Goal: Task Accomplishment & Management: Manage account settings

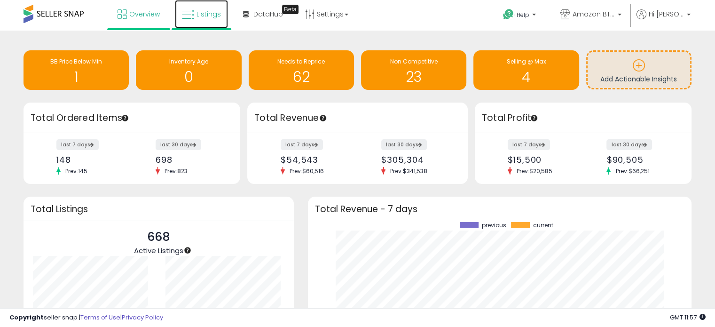
click at [210, 9] on span "Listings" at bounding box center [208, 13] width 24 height 9
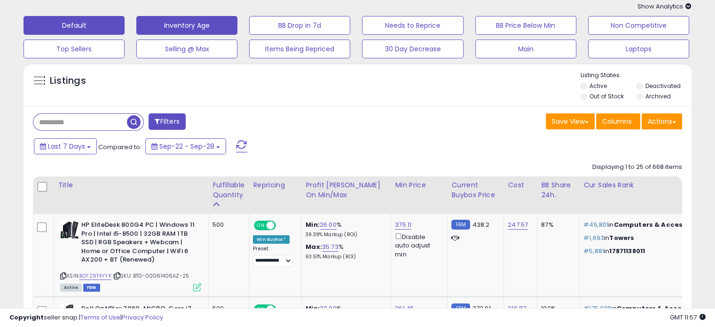
scroll to position [56, 0]
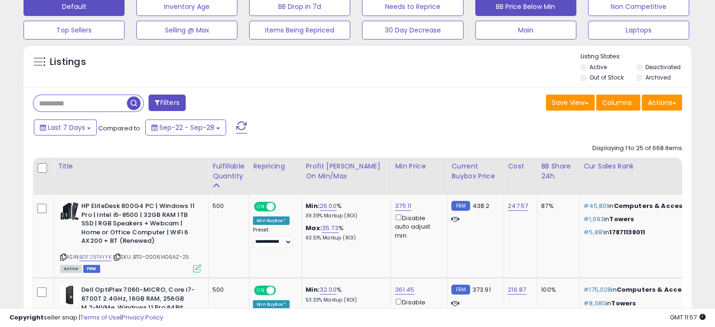
click at [496, 4] on button "BB Price Below Min" at bounding box center [525, 6] width 101 height 19
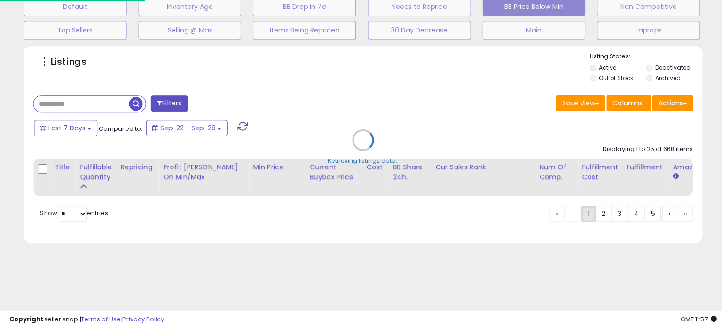
type input "**********"
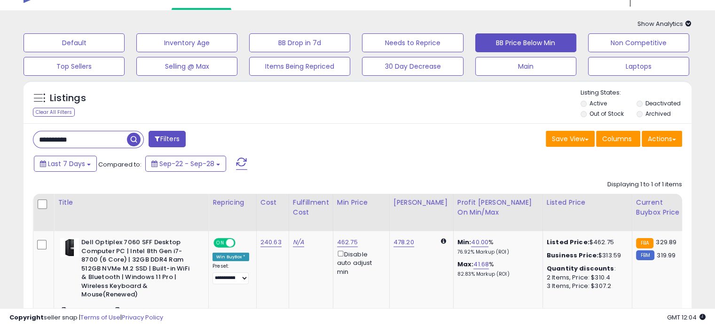
scroll to position [0, 0]
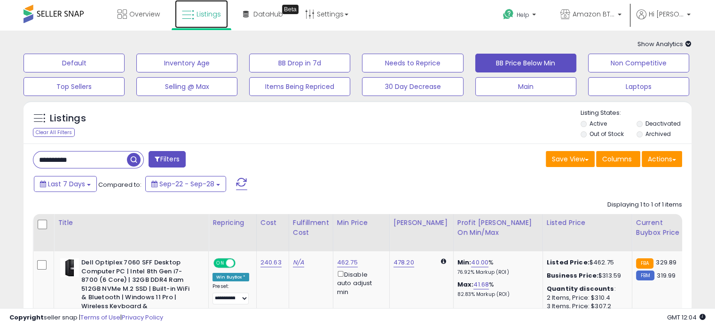
click at [209, 15] on span "Listings" at bounding box center [208, 13] width 24 height 9
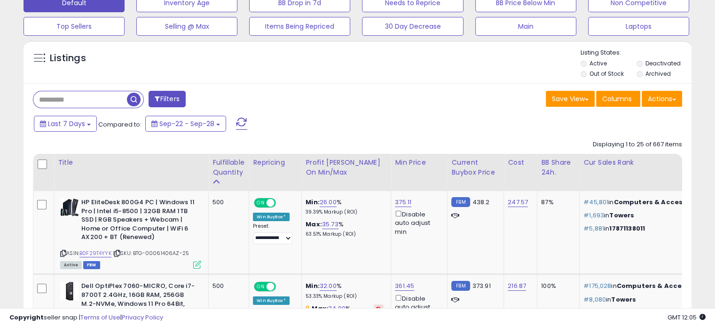
scroll to position [94, 0]
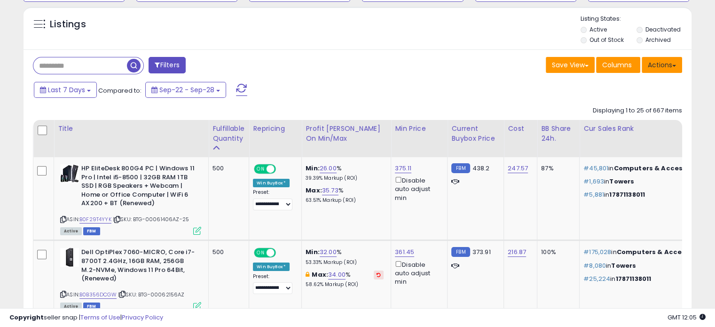
click at [672, 65] on span at bounding box center [674, 66] width 4 height 2
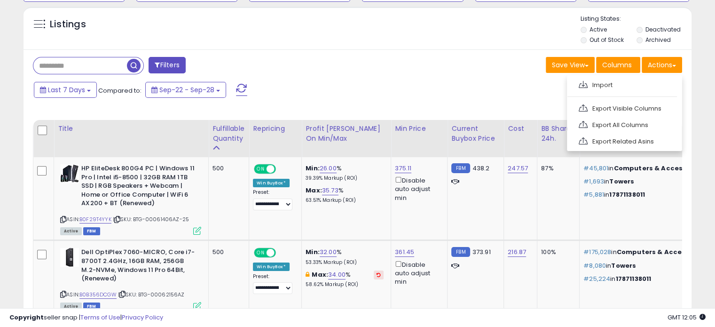
click at [439, 94] on div "Last 7 Days Compared to: Sep-22 - Sep-28" at bounding box center [274, 90] width 487 height 21
click at [544, 130] on div "BB Share 24h." at bounding box center [558, 134] width 34 height 20
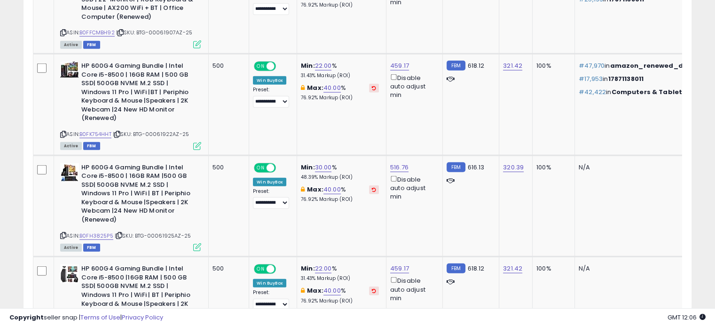
scroll to position [2345, 0]
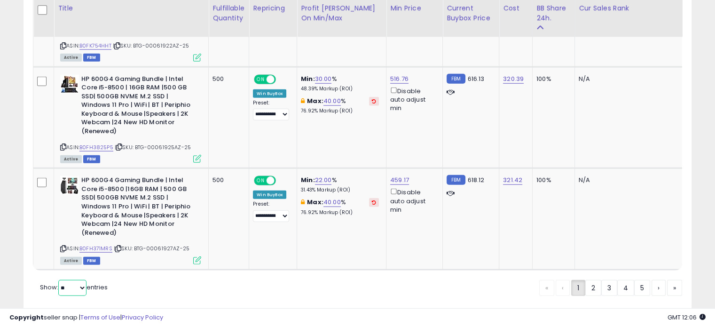
click at [75, 280] on select "** **" at bounding box center [72, 288] width 28 height 16
select select "**"
click at [59, 280] on select "** **" at bounding box center [72, 288] width 28 height 16
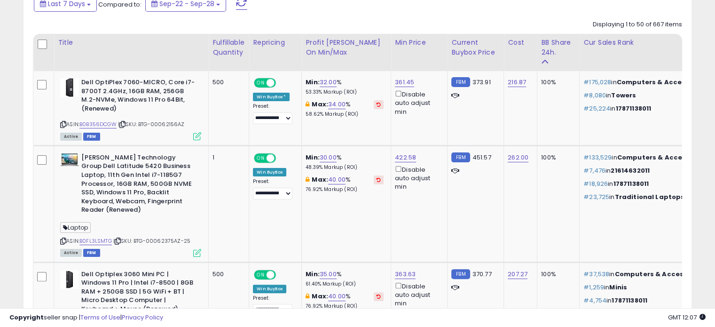
scroll to position [177, 0]
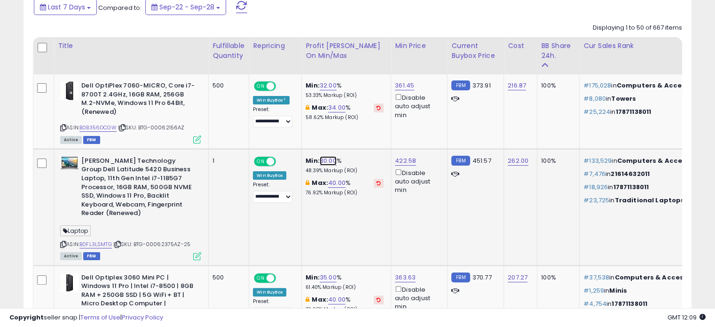
click at [327, 159] on link "30.00" at bounding box center [327, 160] width 17 height 9
click at [374, 128] on icon "button" at bounding box center [372, 127] width 6 height 6
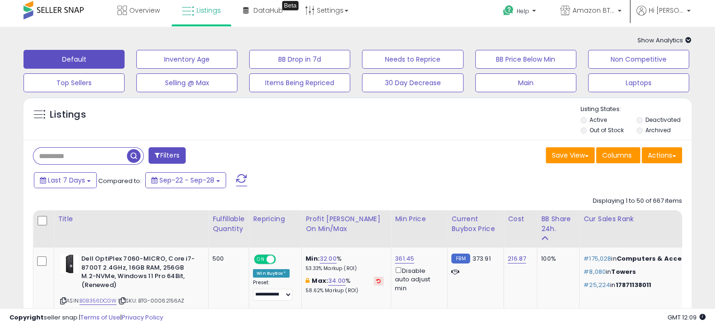
scroll to position [0, 0]
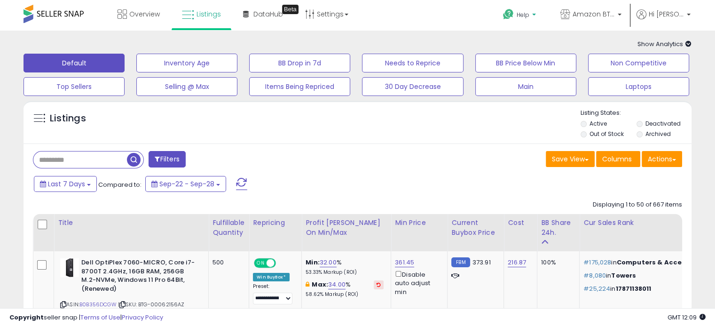
click at [536, 14] on b at bounding box center [534, 17] width 4 height 7
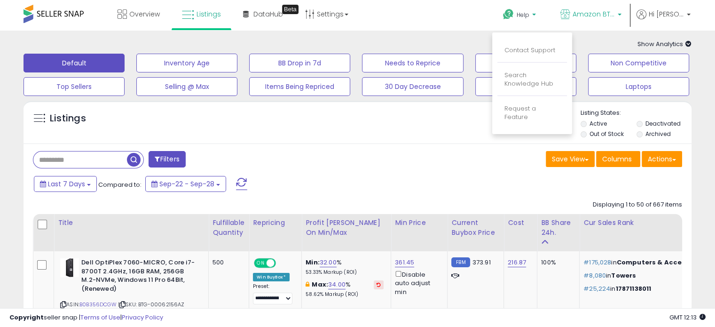
click at [621, 13] on p "Amazon BTG" at bounding box center [590, 15] width 61 height 12
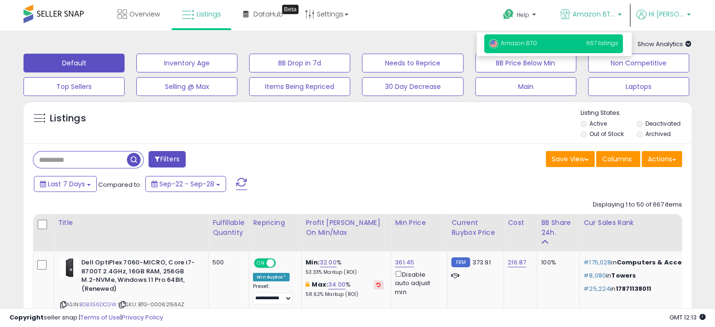
click at [689, 13] on p "Hi [PERSON_NAME]" at bounding box center [663, 15] width 54 height 12
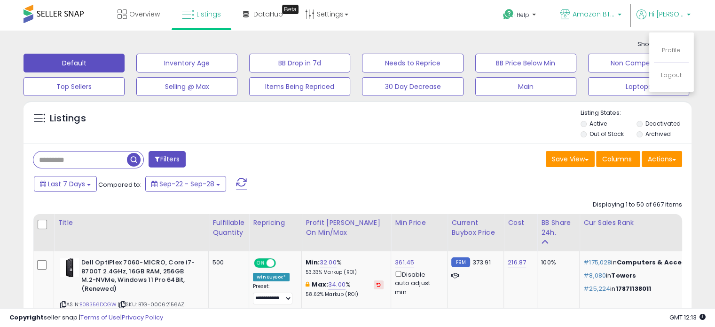
click at [628, 14] on link "Amazon BTG" at bounding box center [590, 15] width 75 height 31
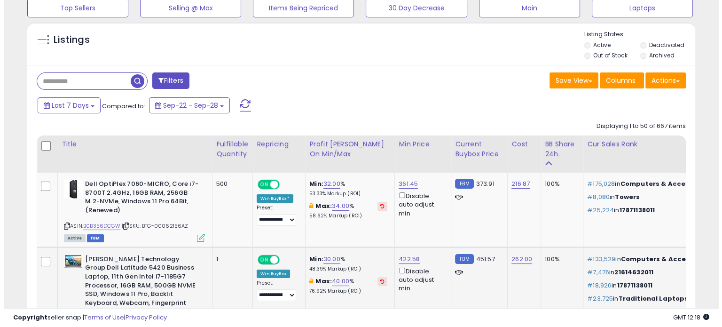
scroll to position [116, 0]
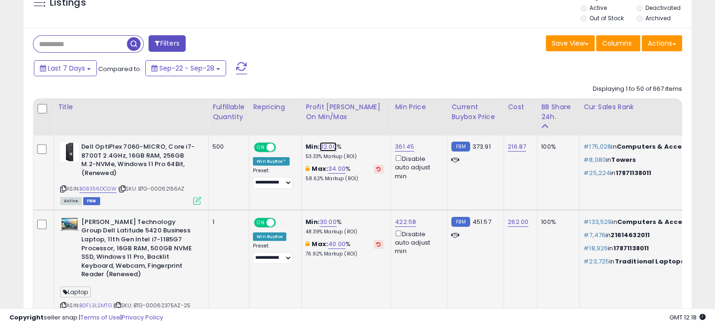
click at [323, 149] on link "32.00" at bounding box center [327, 146] width 17 height 9
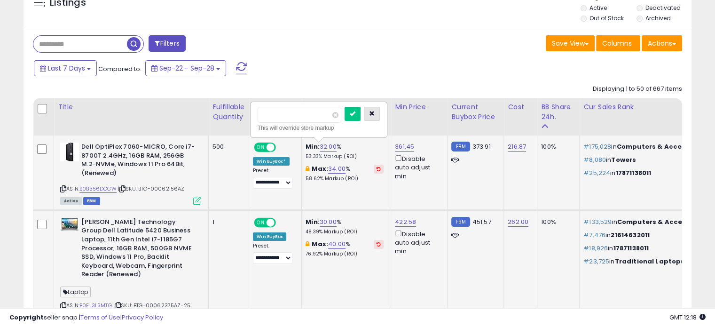
click at [374, 114] on icon "button" at bounding box center [372, 113] width 6 height 6
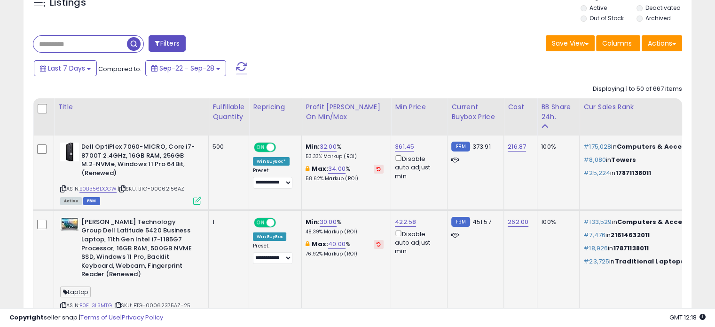
click at [133, 161] on b "Dell OptiPlex 7060-MICRO, Core i7-8700T 2.4GHz, 16GB RAM, 256GB M.2-NVMe, Windo…" at bounding box center [138, 160] width 114 height 37
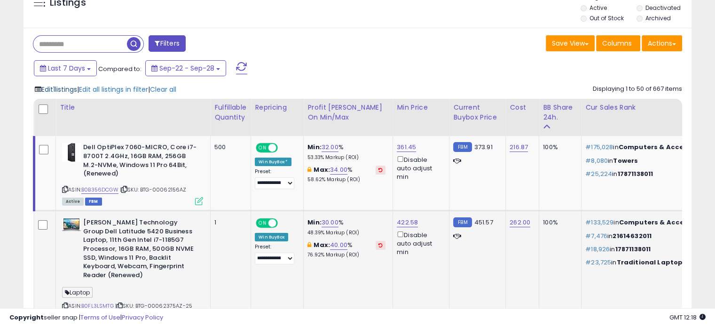
click at [66, 88] on span "Edit 1 listings" at bounding box center [59, 89] width 36 height 9
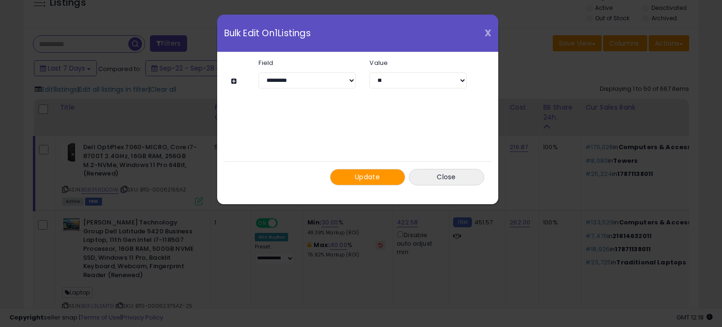
click at [484, 31] on span "X" at bounding box center [487, 32] width 7 height 13
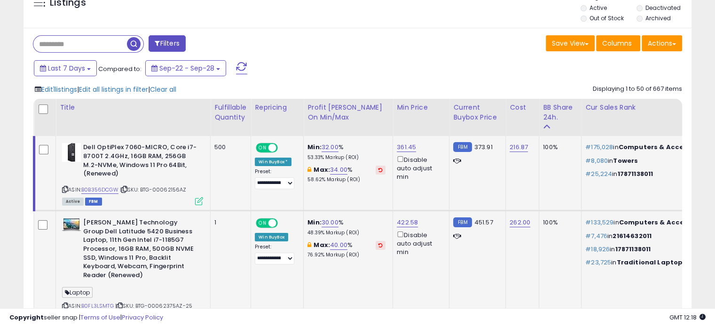
click at [200, 199] on icon at bounding box center [199, 201] width 8 height 8
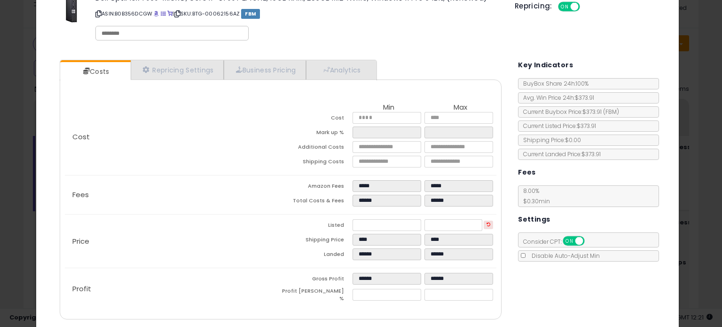
scroll to position [30, 0]
click at [180, 13] on icon at bounding box center [177, 13] width 6 height 5
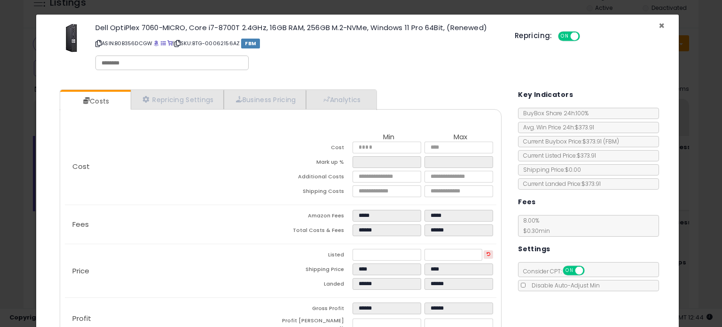
click at [658, 24] on span "×" at bounding box center [661, 26] width 6 height 14
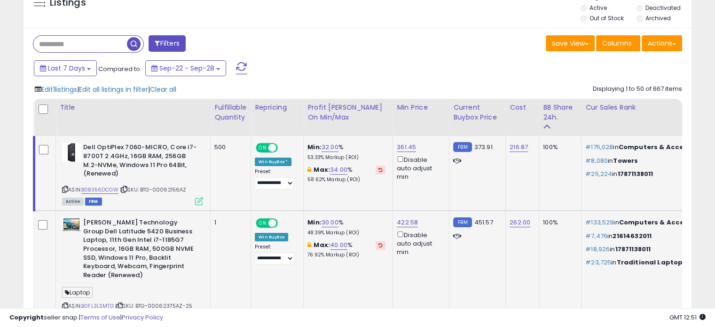
click at [202, 202] on icon at bounding box center [199, 201] width 8 height 8
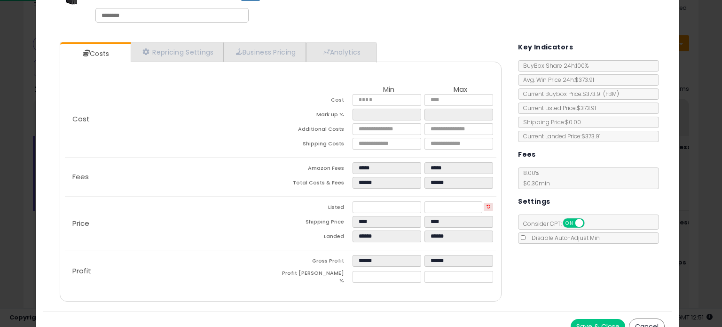
scroll to position [58, 0]
